Goal: Task Accomplishment & Management: Complete application form

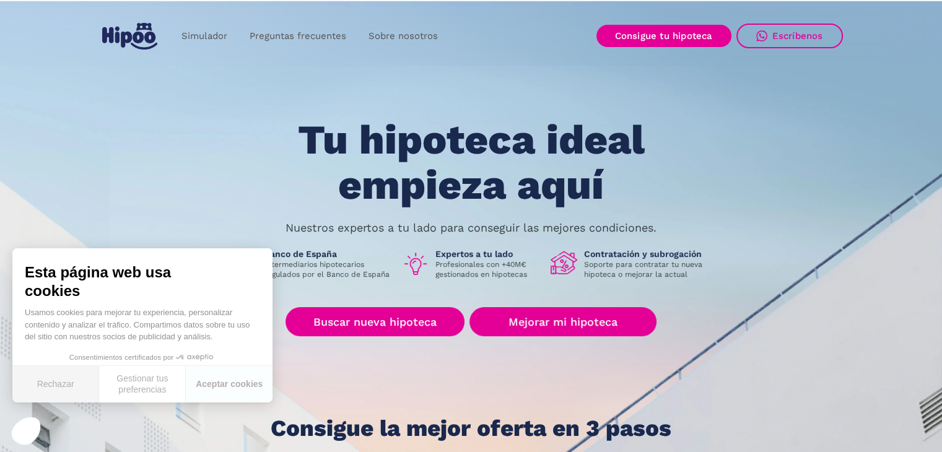
drag, startPoint x: 53, startPoint y: 384, endPoint x: 71, endPoint y: 380, distance: 17.7
click at [53, 384] on font "Rechazar" at bounding box center [55, 384] width 37 height 10
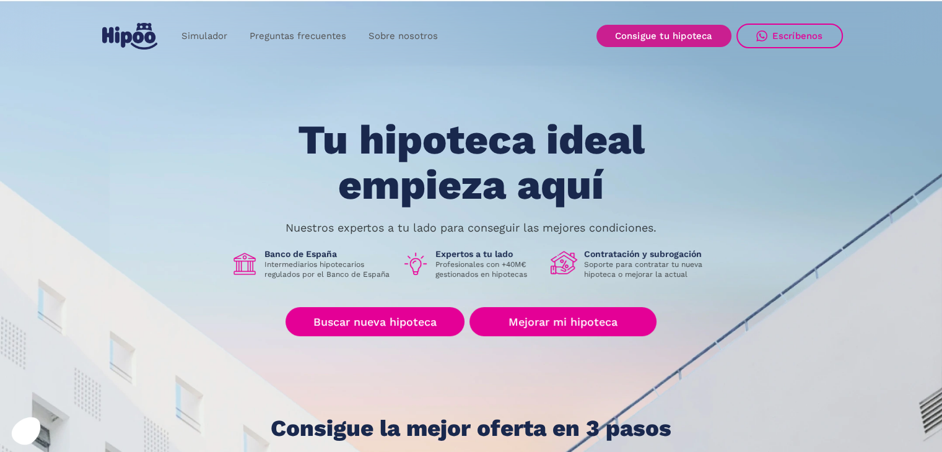
click at [644, 33] on font "Consigue tu hipoteca" at bounding box center [664, 35] width 98 height 11
